Goal: Task Accomplishment & Management: Manage account settings

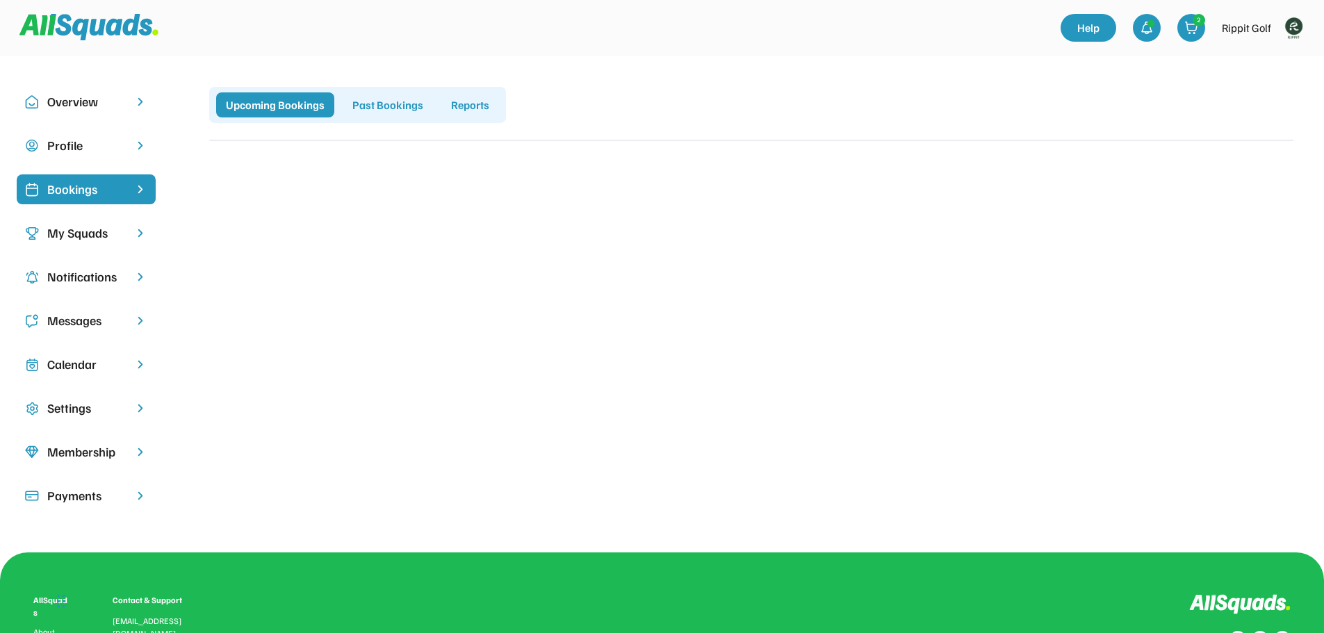
click at [73, 366] on div "Calendar" at bounding box center [86, 364] width 78 height 19
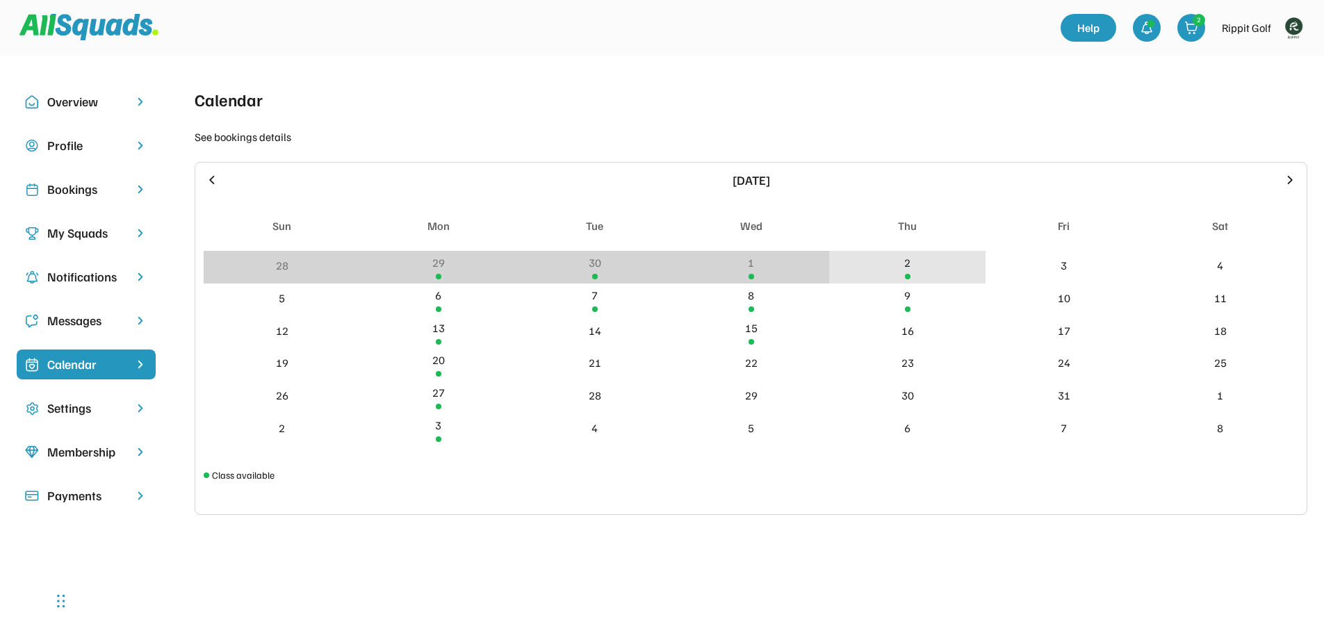
click at [904, 273] on div "2" at bounding box center [907, 267] width 156 height 33
click at [904, 272] on div "2" at bounding box center [907, 267] width 156 height 33
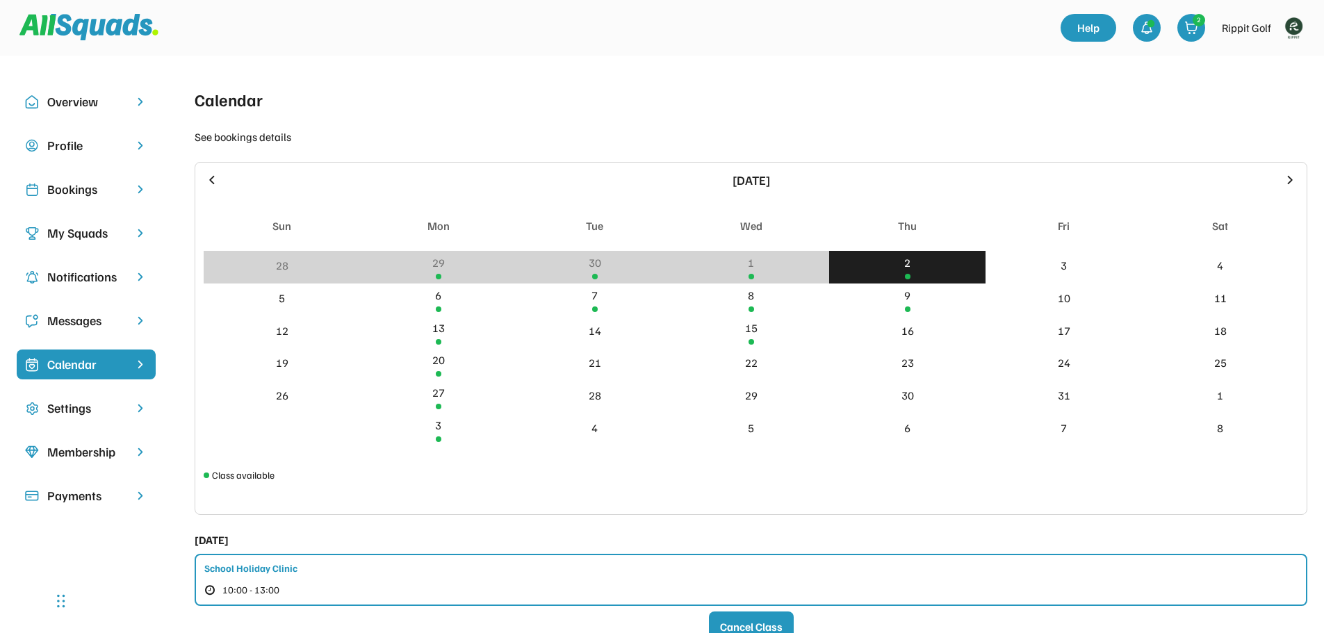
click at [357, 568] on div "School Holiday Clinic 10:00 - 13:00" at bounding box center [751, 580] width 1112 height 52
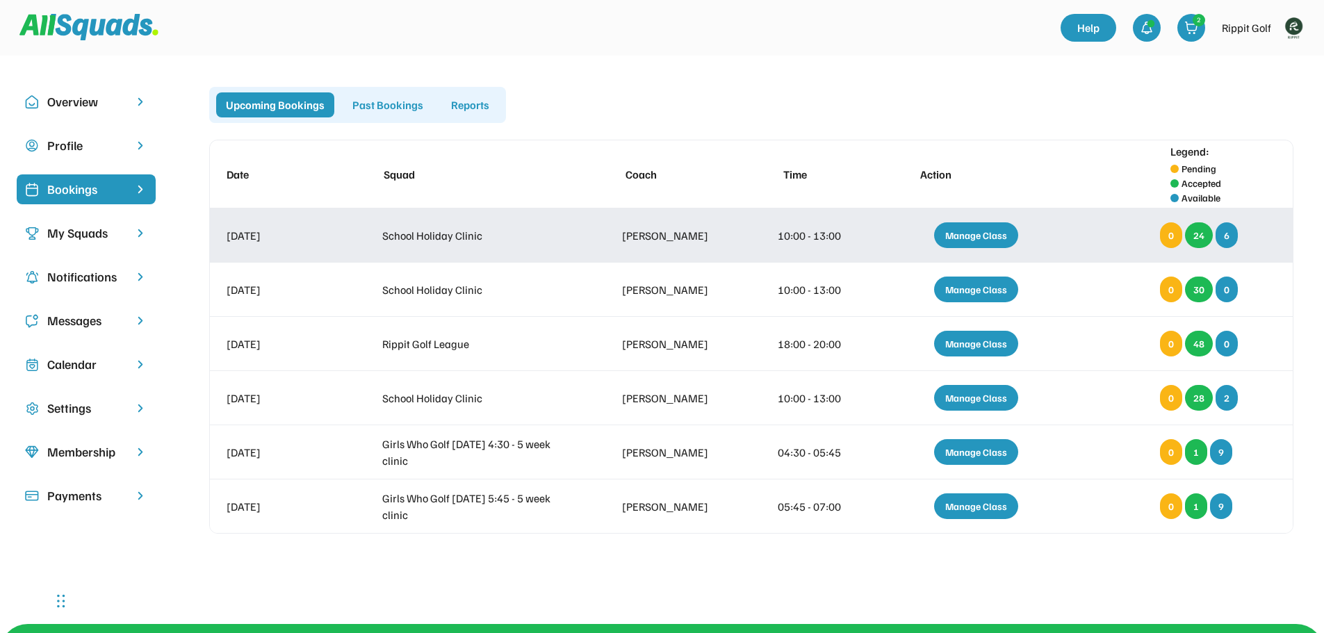
click at [987, 232] on div "Manage Class" at bounding box center [976, 235] width 84 height 26
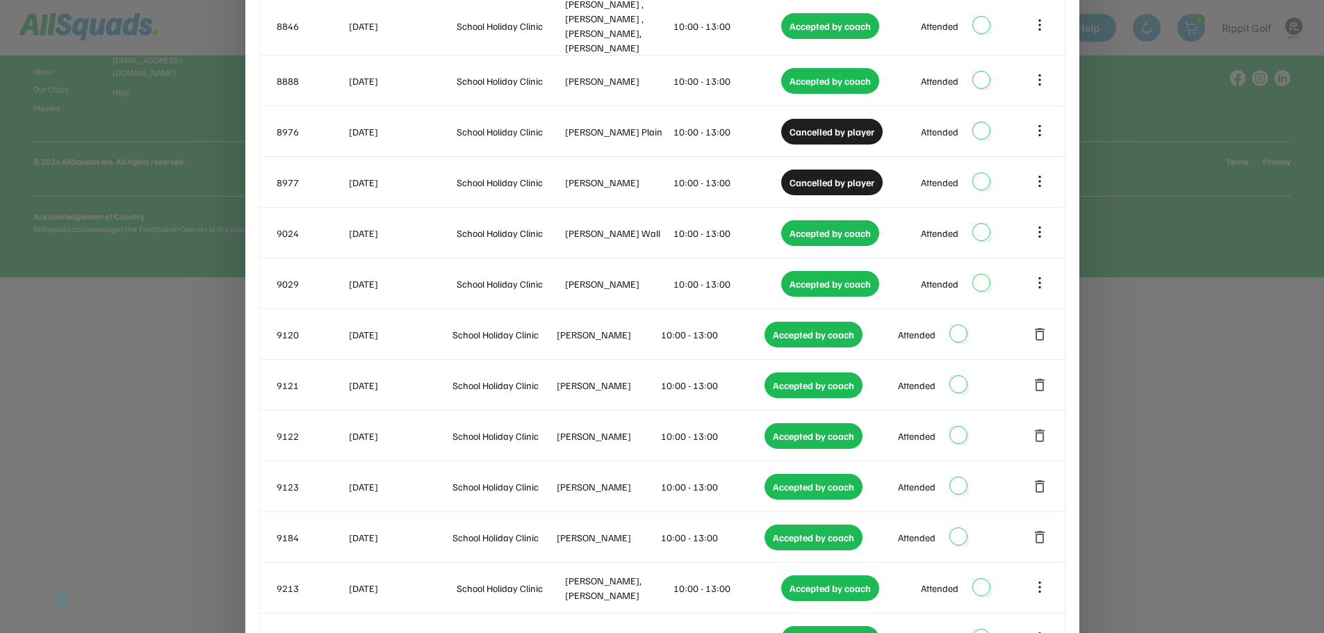
scroll to position [695, 0]
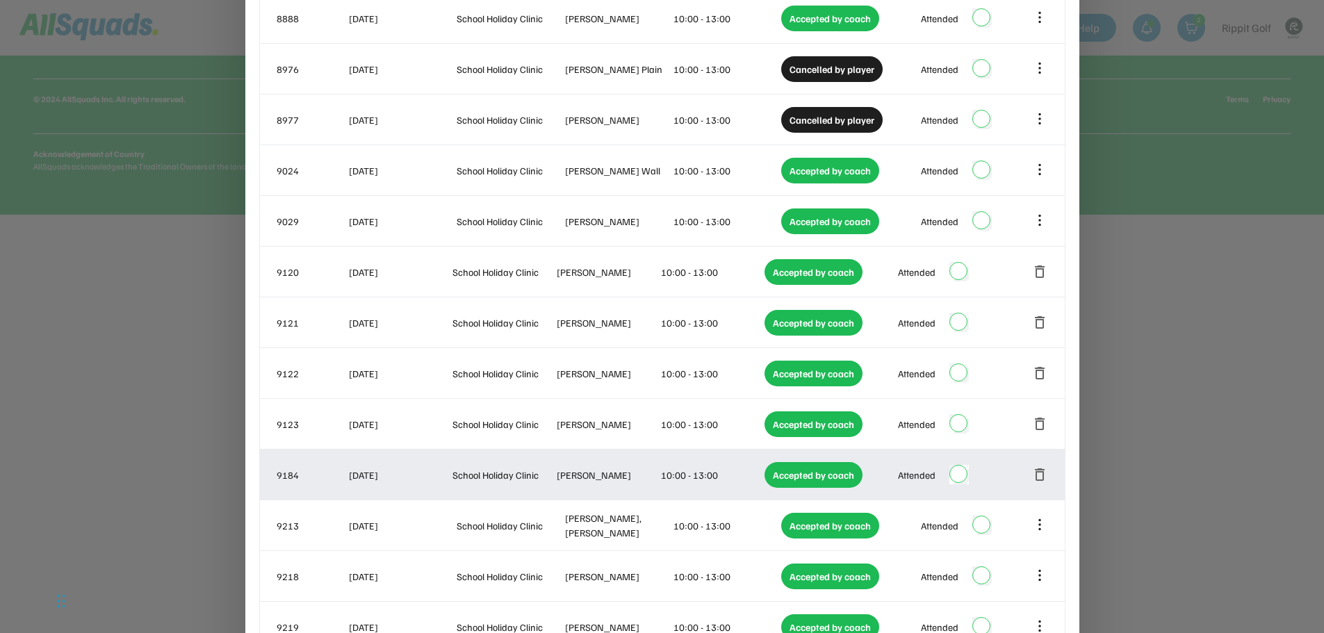
click at [1039, 466] on button "delete" at bounding box center [1039, 474] width 17 height 17
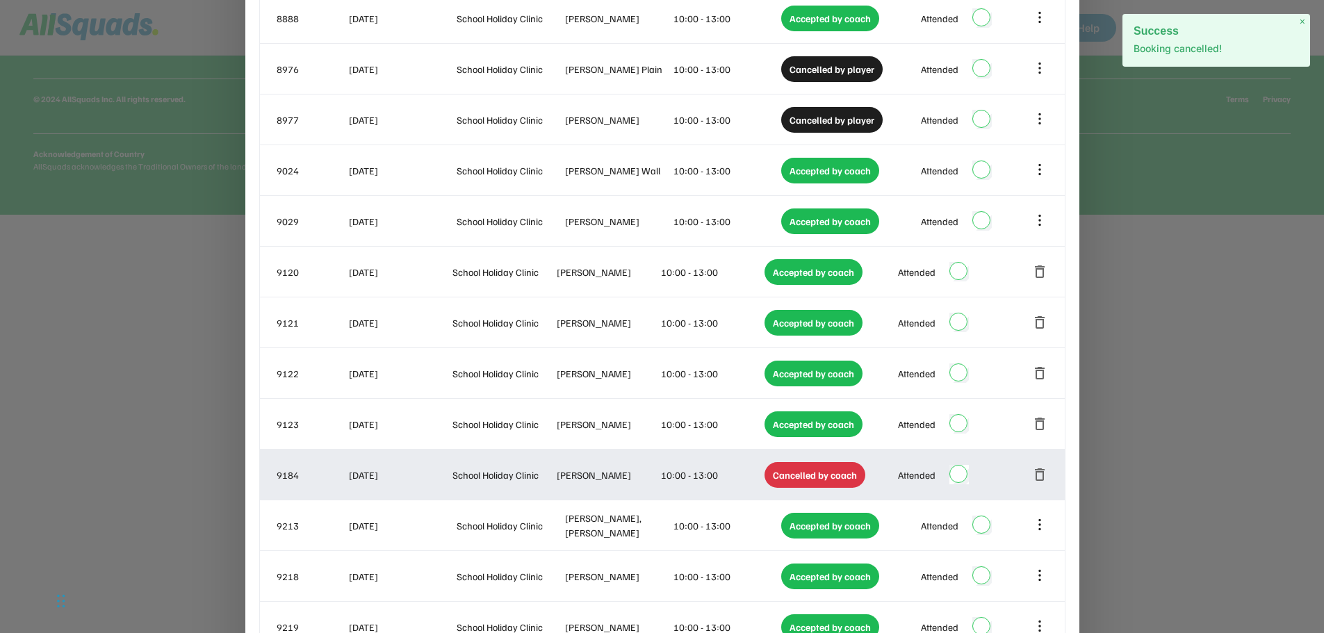
click at [1039, 466] on button "delete" at bounding box center [1039, 474] width 17 height 17
click at [796, 463] on div "Cancelled by coach" at bounding box center [814, 475] width 101 height 26
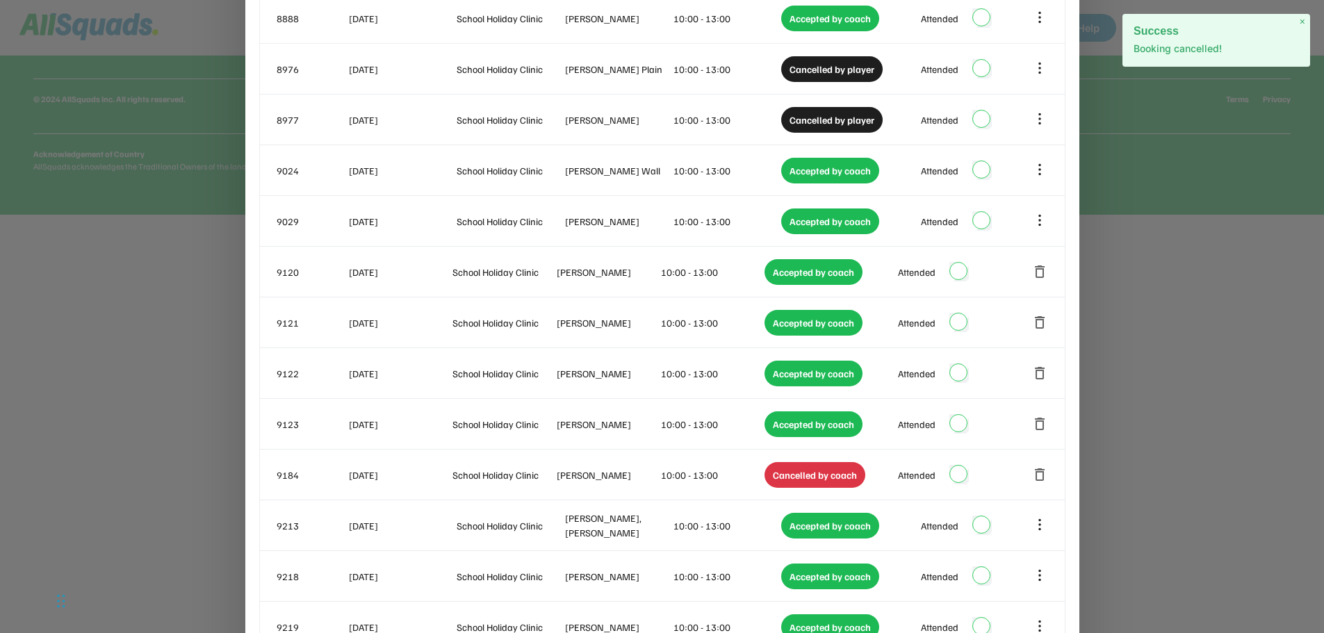
click at [1303, 24] on span "×" at bounding box center [1302, 22] width 6 height 12
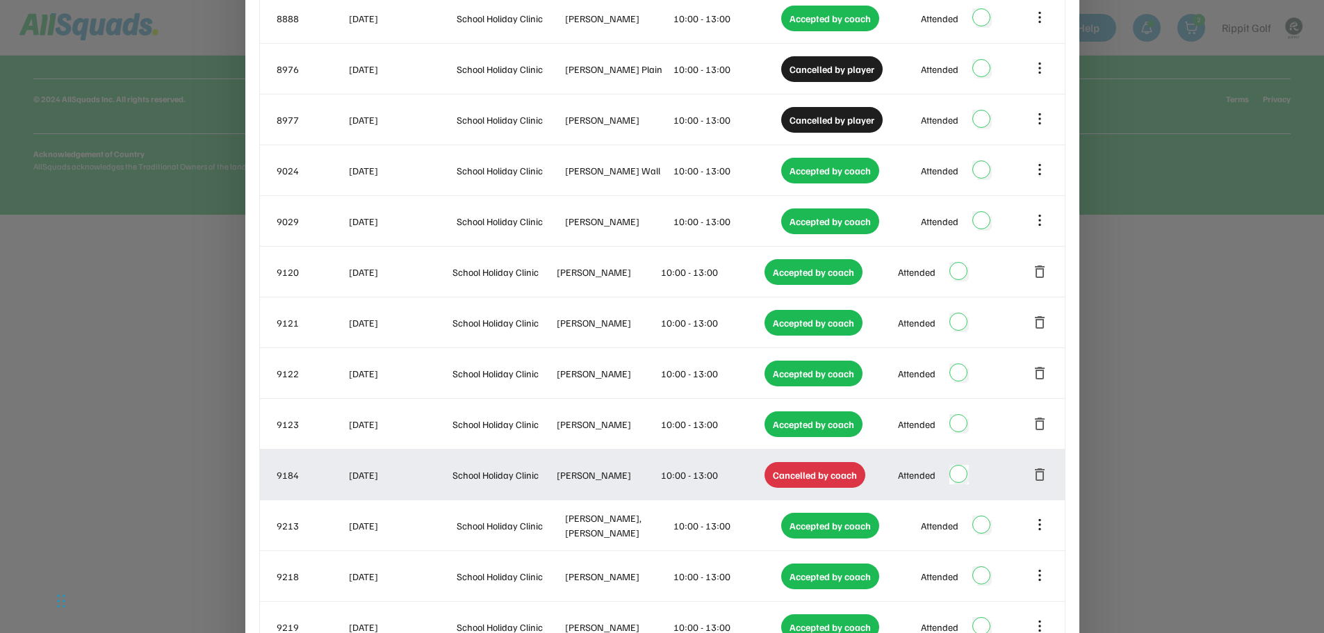
click at [803, 467] on div "Cancelled by coach" at bounding box center [814, 475] width 101 height 26
click at [848, 464] on div "Cancelled by coach" at bounding box center [814, 475] width 101 height 26
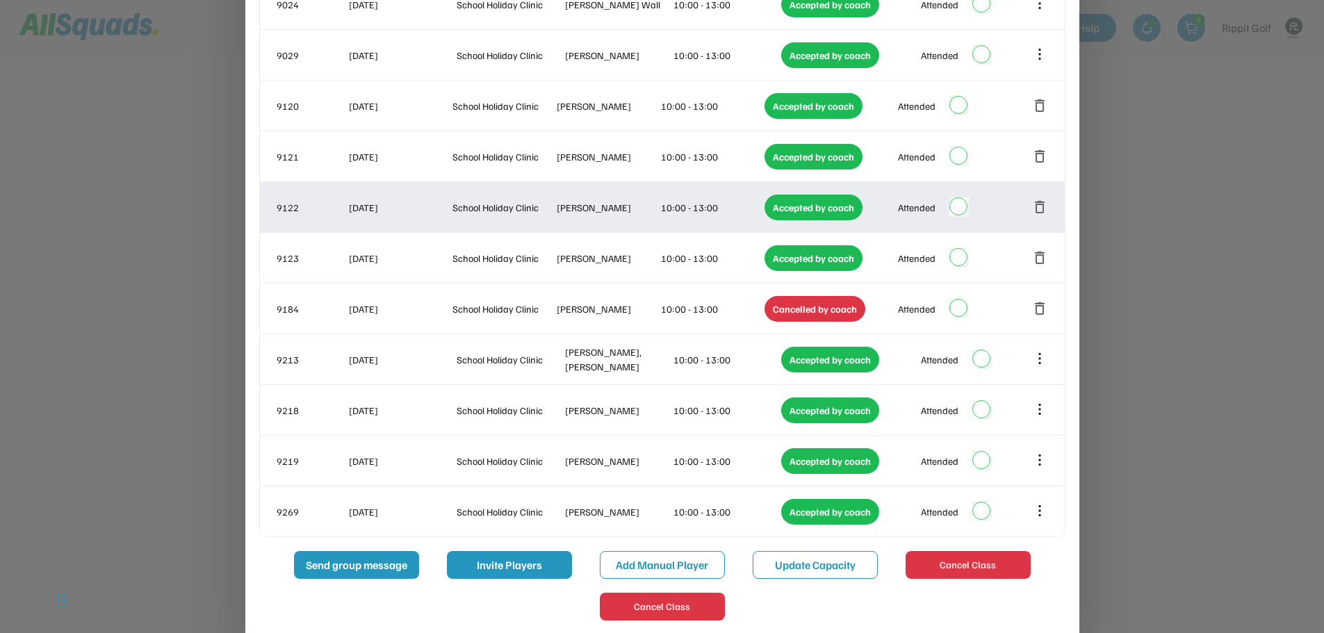
scroll to position [868, 0]
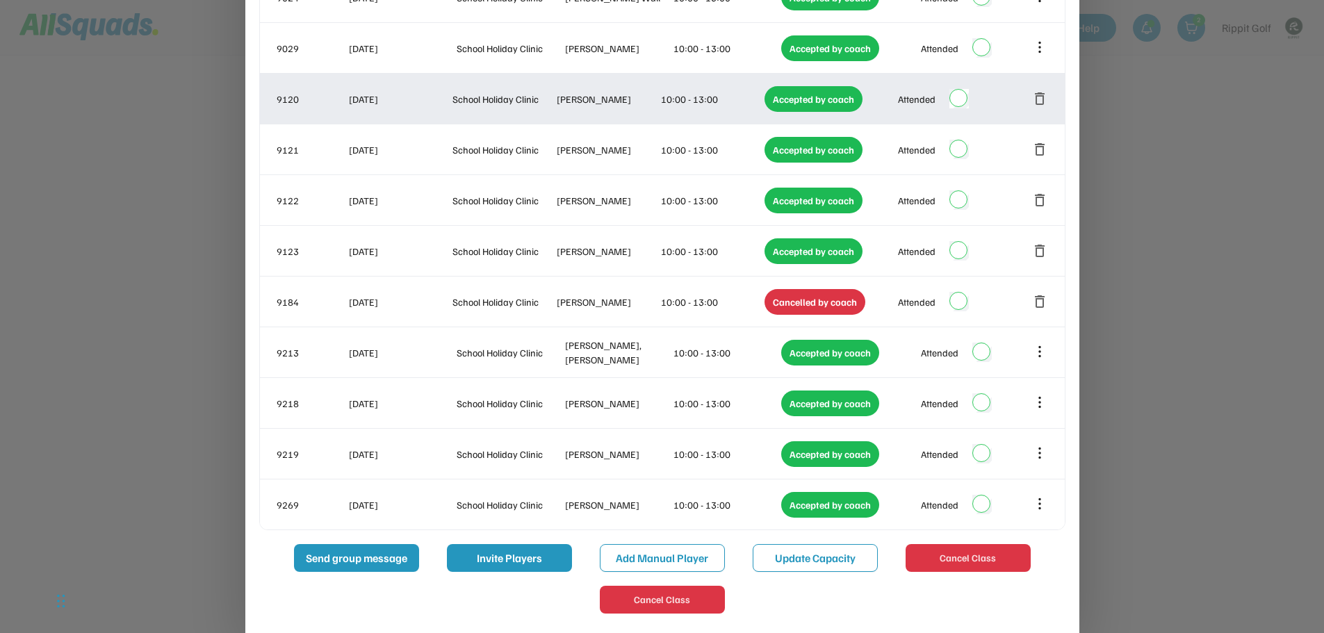
click at [579, 92] on div "[PERSON_NAME]" at bounding box center [607, 99] width 101 height 15
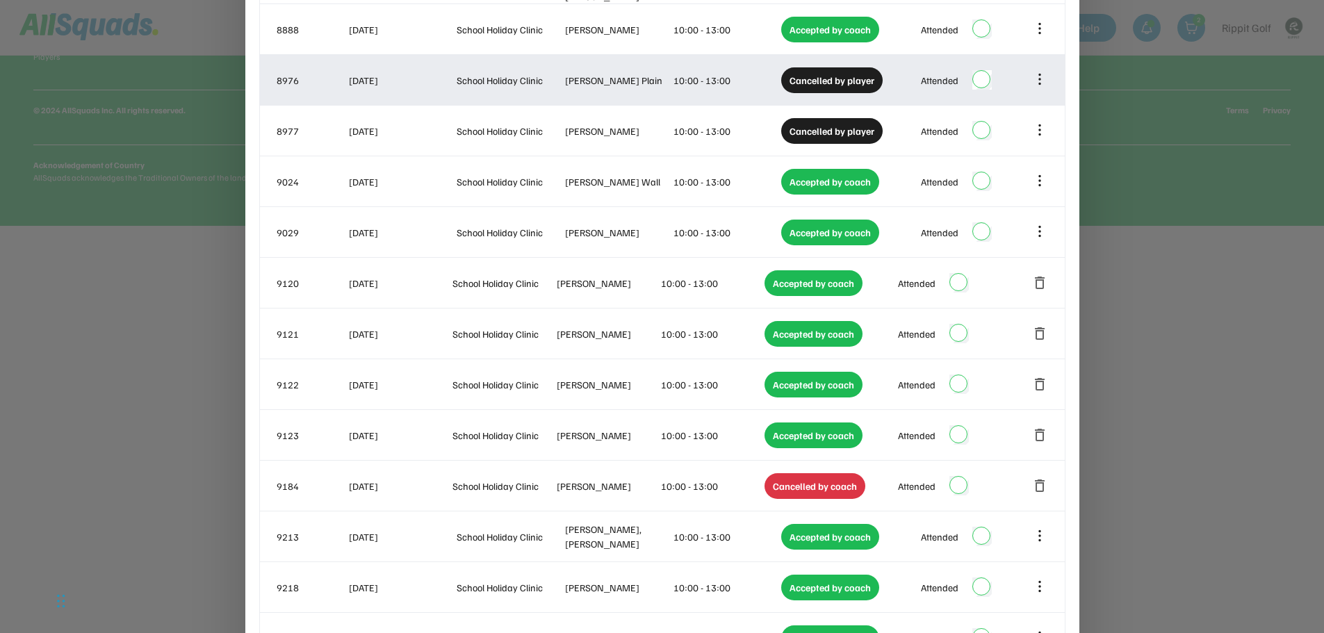
scroll to position [659, 0]
